Goal: Navigation & Orientation: Understand site structure

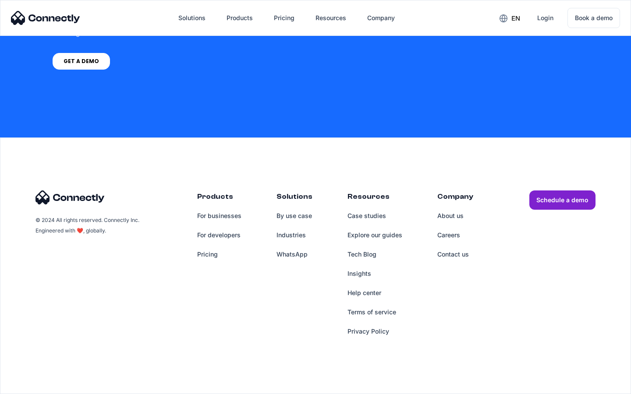
scroll to position [2555, 0]
